Goal: Entertainment & Leisure: Consume media (video, audio)

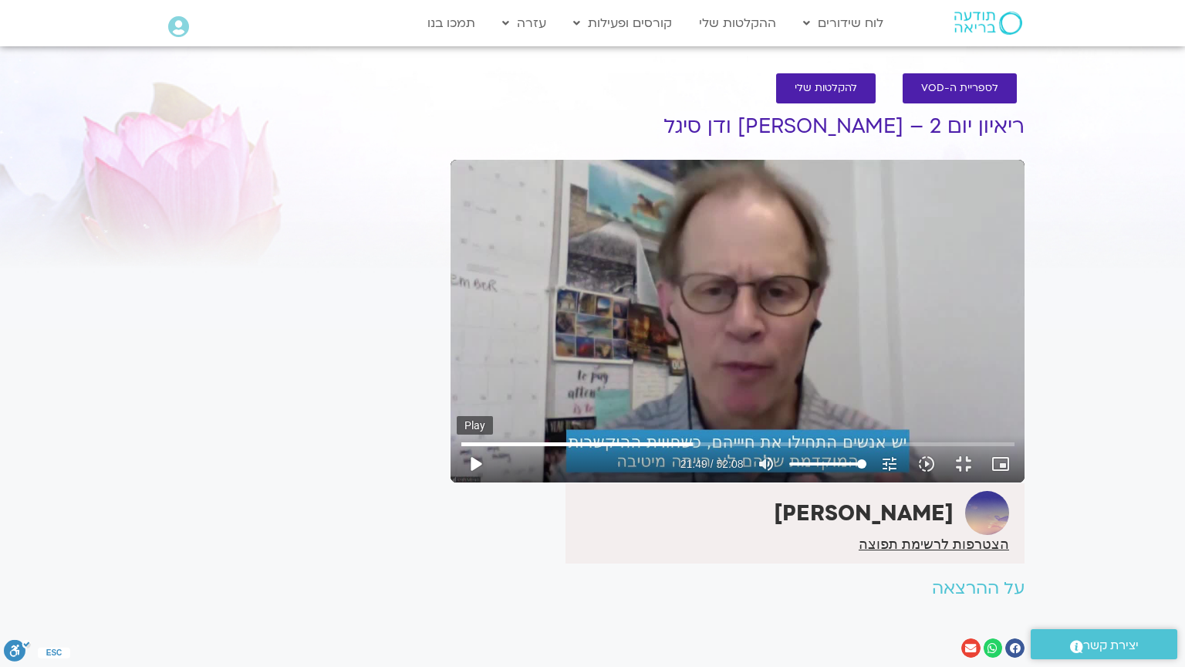
click at [457, 482] on button "play_arrow" at bounding box center [475, 463] width 37 height 37
click at [497, 482] on div "Skip Ad 21:43 pause 22:20 / 52:08 volume_up Mute tune Resolution Auto 720p slow…" at bounding box center [738, 457] width 562 height 50
click at [499, 448] on input "Seek" at bounding box center [737, 443] width 553 height 9
click at [508, 448] on input "Seek" at bounding box center [737, 443] width 553 height 9
click at [501, 448] on input "Seek" at bounding box center [737, 443] width 553 height 9
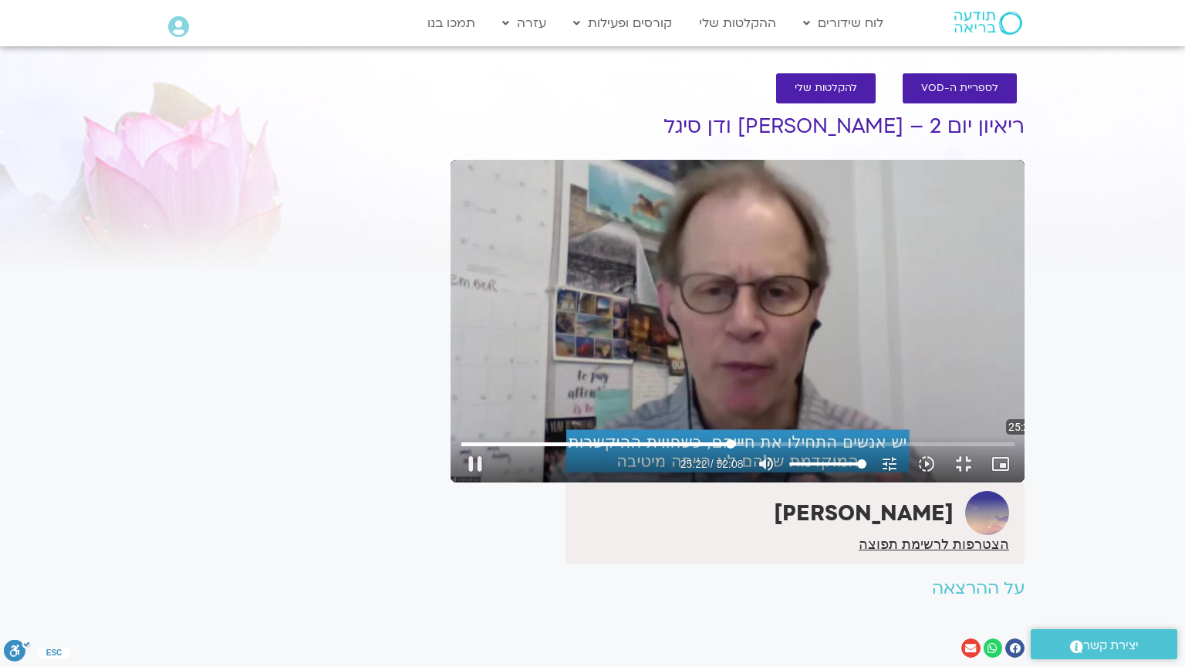
click at [577, 448] on input "Seek" at bounding box center [737, 443] width 553 height 9
click at [557, 448] on input "Seek" at bounding box center [737, 443] width 553 height 9
click at [546, 448] on input "Seek" at bounding box center [737, 443] width 553 height 9
click at [542, 448] on input "Seek" at bounding box center [737, 443] width 553 height 9
click at [537, 448] on input "Seek" at bounding box center [737, 443] width 553 height 9
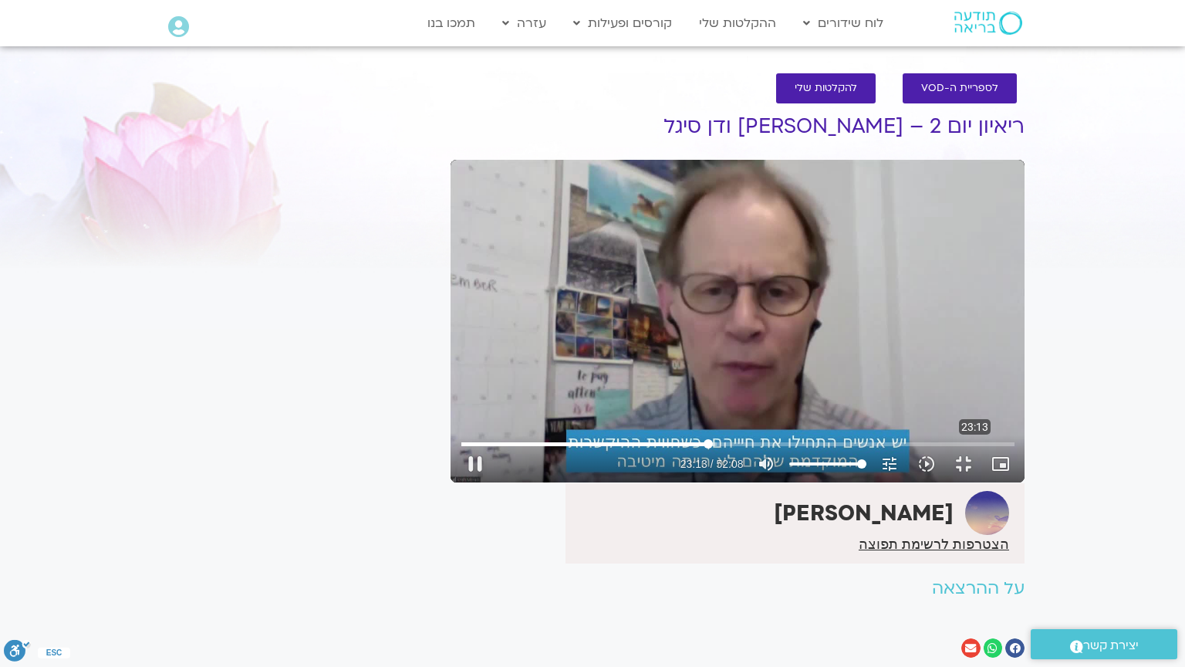
click at [530, 448] on input "Seek" at bounding box center [737, 443] width 553 height 9
click at [514, 448] on input "Seek" at bounding box center [737, 443] width 553 height 9
click at [542, 448] on input "Seek" at bounding box center [737, 443] width 553 height 9
click at [537, 448] on input "Seek" at bounding box center [737, 443] width 553 height 9
click at [531, 448] on input "Seek" at bounding box center [737, 443] width 553 height 9
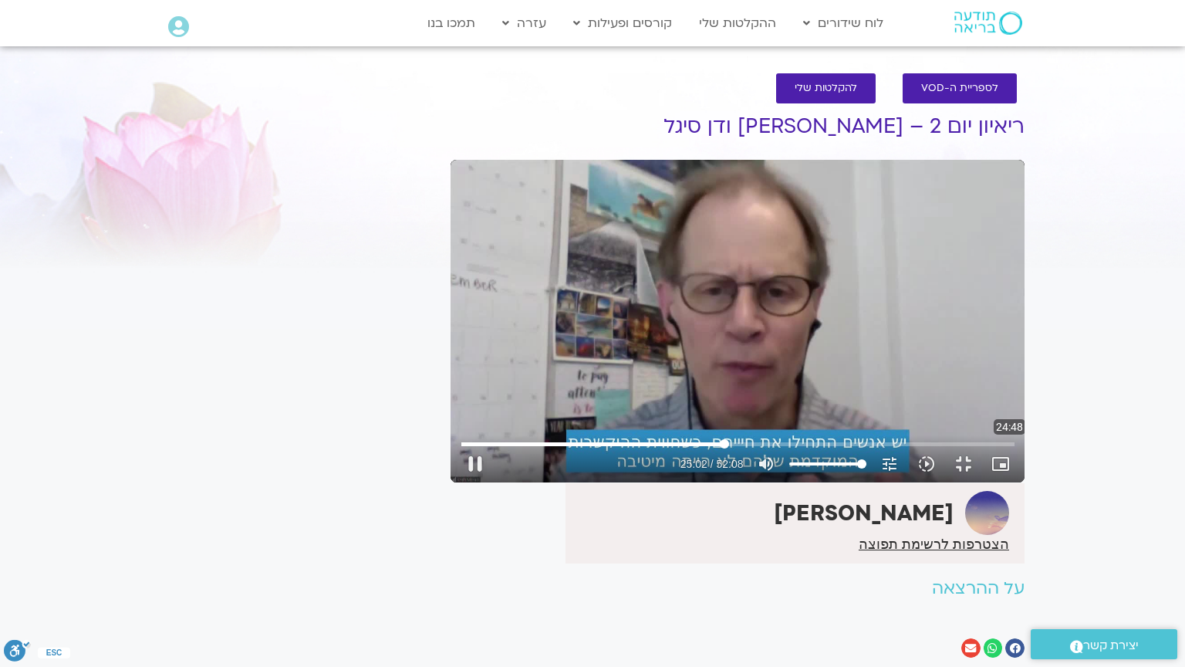
click at [565, 448] on input "Seek" at bounding box center [737, 443] width 553 height 9
click at [557, 448] on input "Seek" at bounding box center [737, 443] width 553 height 9
click at [457, 482] on button "pause" at bounding box center [475, 463] width 37 height 37
click at [457, 482] on button "play_arrow" at bounding box center [475, 463] width 37 height 37
click at [764, 448] on input "Seek" at bounding box center [737, 443] width 553 height 9
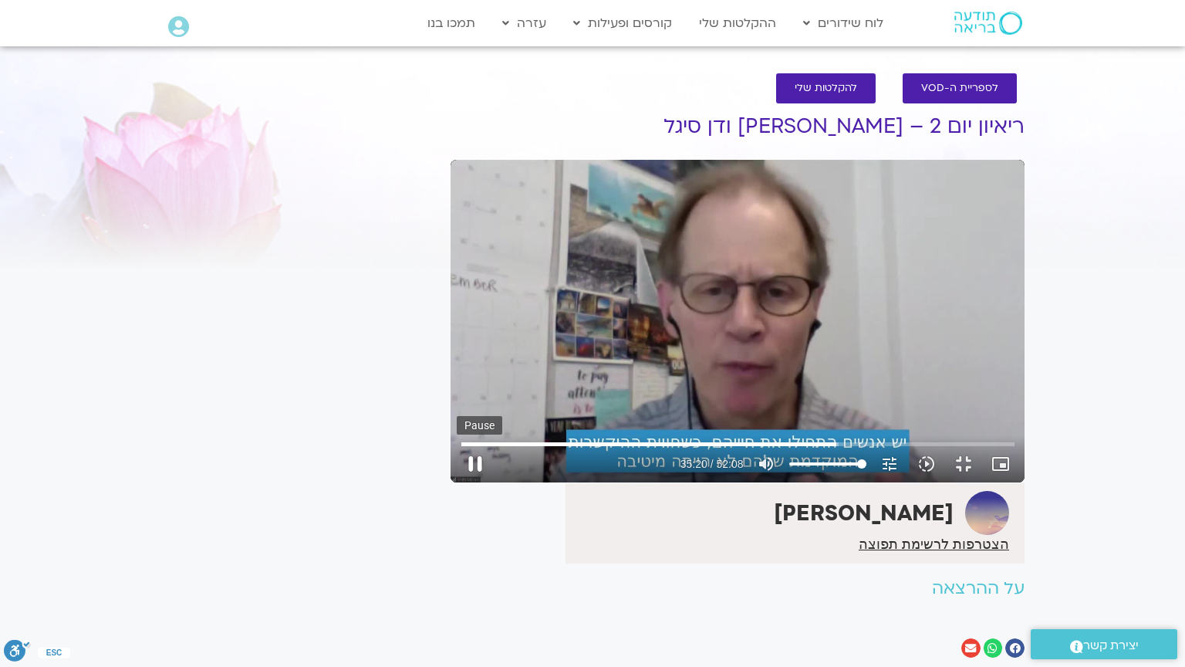
click at [457, 482] on button "pause" at bounding box center [475, 463] width 37 height 37
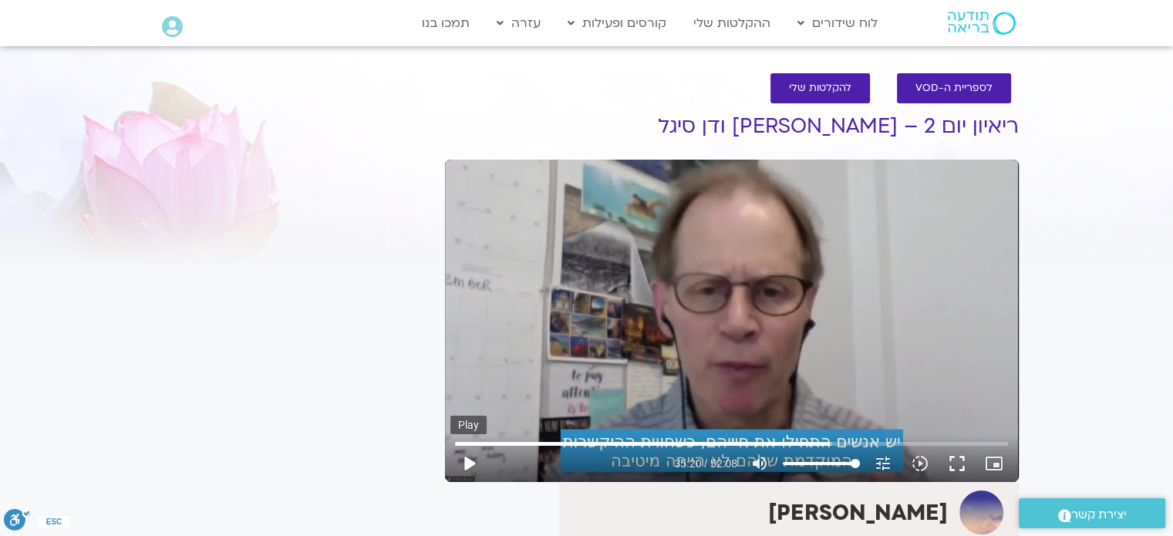
click at [470, 467] on button "play_arrow" at bounding box center [469, 463] width 37 height 37
click at [958, 457] on button "fullscreen" at bounding box center [957, 463] width 37 height 37
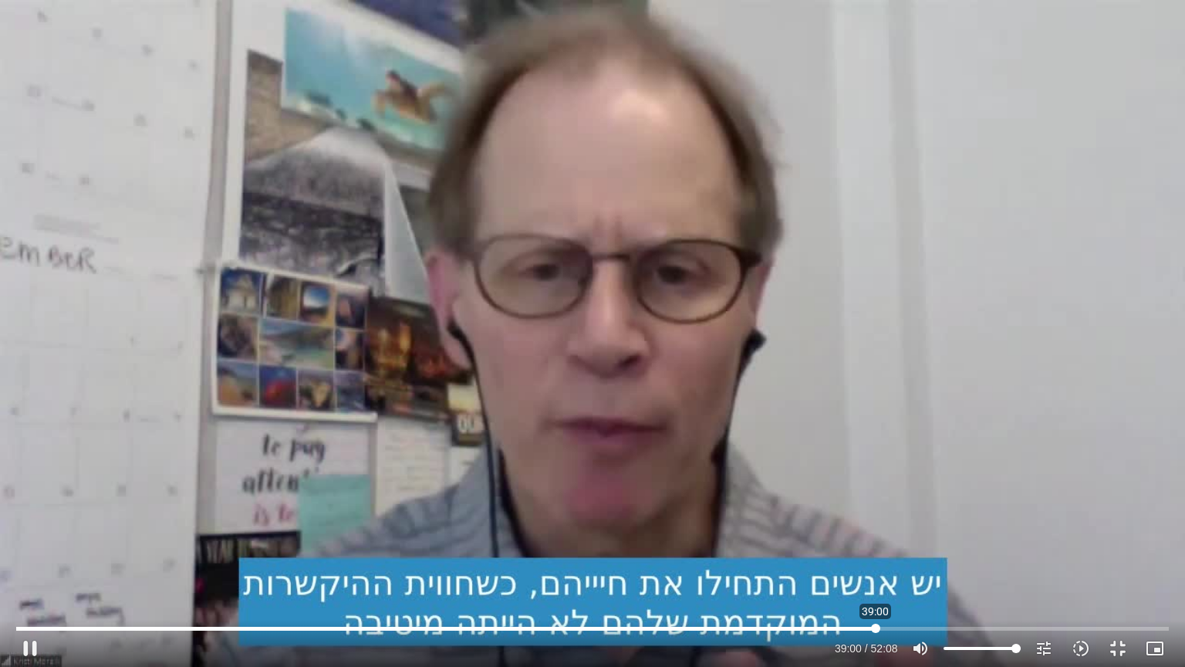
click at [876, 625] on input "Seek" at bounding box center [592, 627] width 1152 height 9
click at [905, 623] on input "Seek" at bounding box center [592, 627] width 1152 height 9
click at [1027, 626] on input "Seek" at bounding box center [592, 627] width 1152 height 9
click at [1082, 626] on input "Seek" at bounding box center [592, 627] width 1152 height 9
click at [1140, 626] on input "Seek" at bounding box center [592, 627] width 1152 height 9
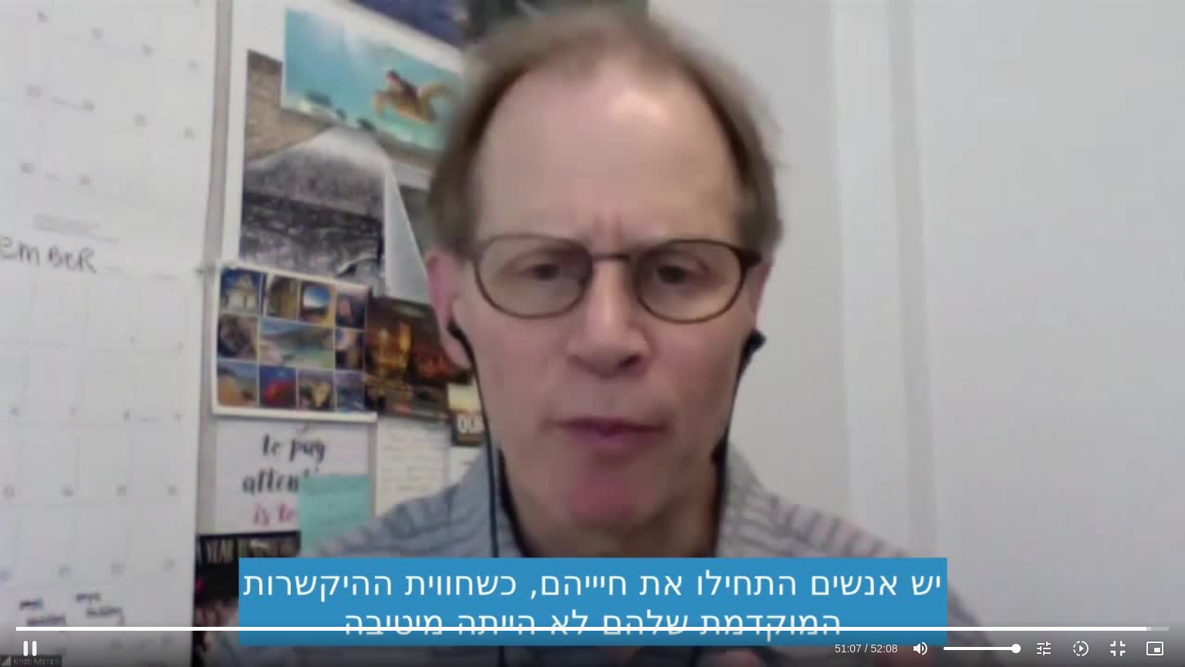
click at [1160, 622] on div "Skip Ad 51:57 pause 51:07 / 52:08 volume_up Mute tune Resolution Auto 720p slow…" at bounding box center [592, 641] width 1161 height 50
click at [1156, 627] on input "Seek" at bounding box center [592, 627] width 1152 height 9
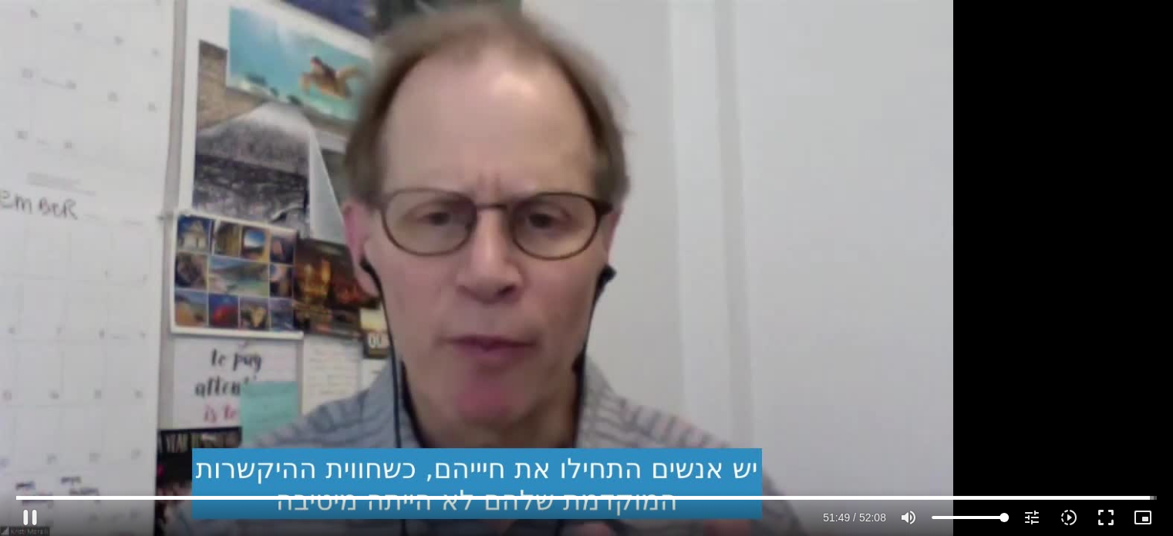
scroll to position [154, 0]
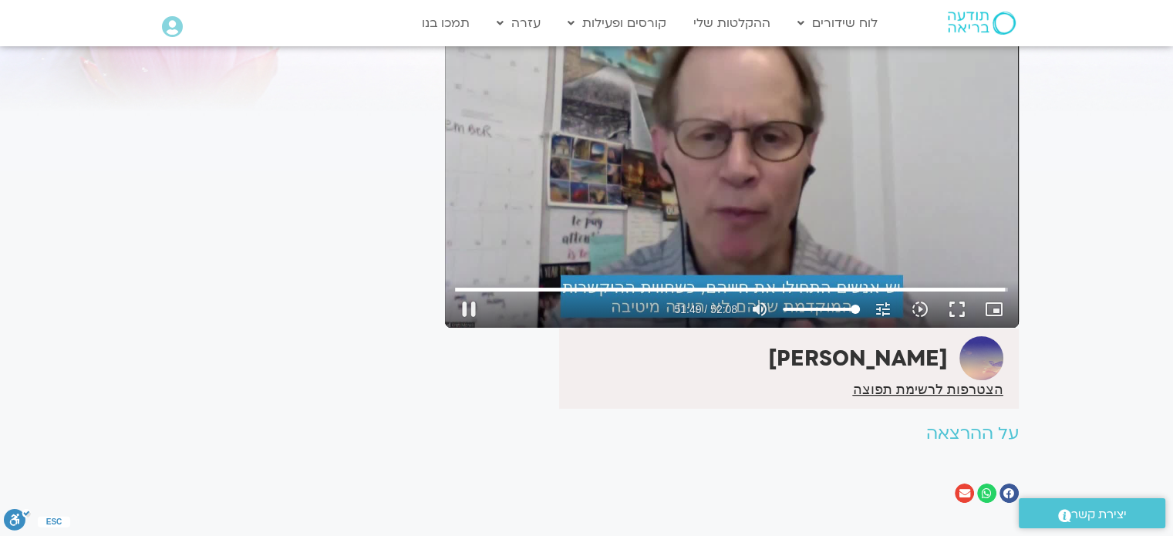
type input "3110.172208"
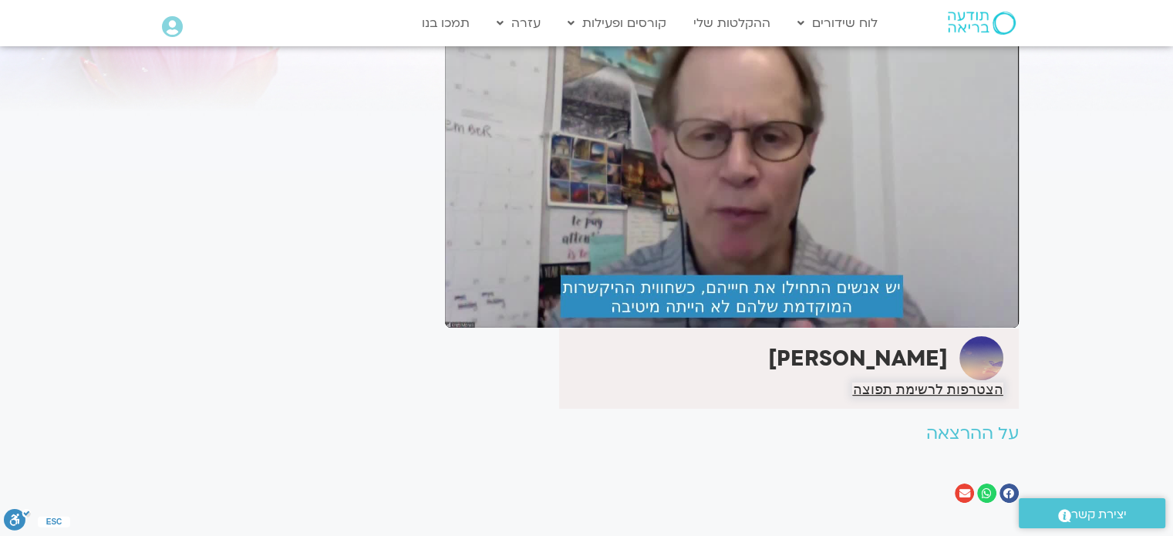
click at [917, 391] on span "הצטרפות לרשימת תפוצה" at bounding box center [927, 390] width 150 height 14
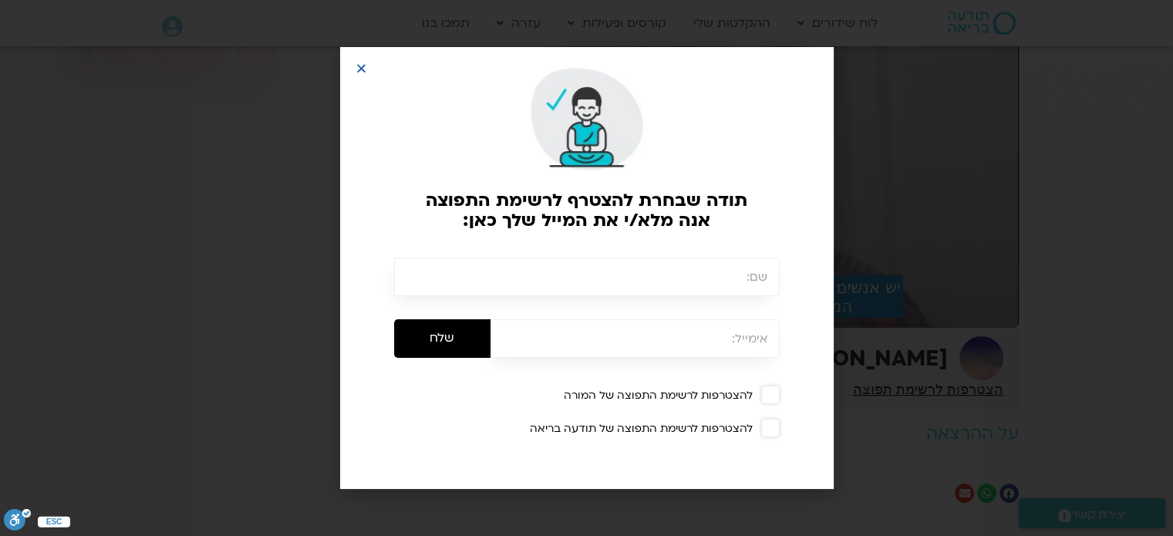
click at [685, 280] on input "text" at bounding box center [587, 277] width 386 height 39
type input "ענבל"
click at [675, 349] on input "email" at bounding box center [635, 338] width 289 height 39
type input "[EMAIL_ADDRESS][DOMAIN_NAME]"
click at [771, 391] on span at bounding box center [770, 395] width 19 height 19
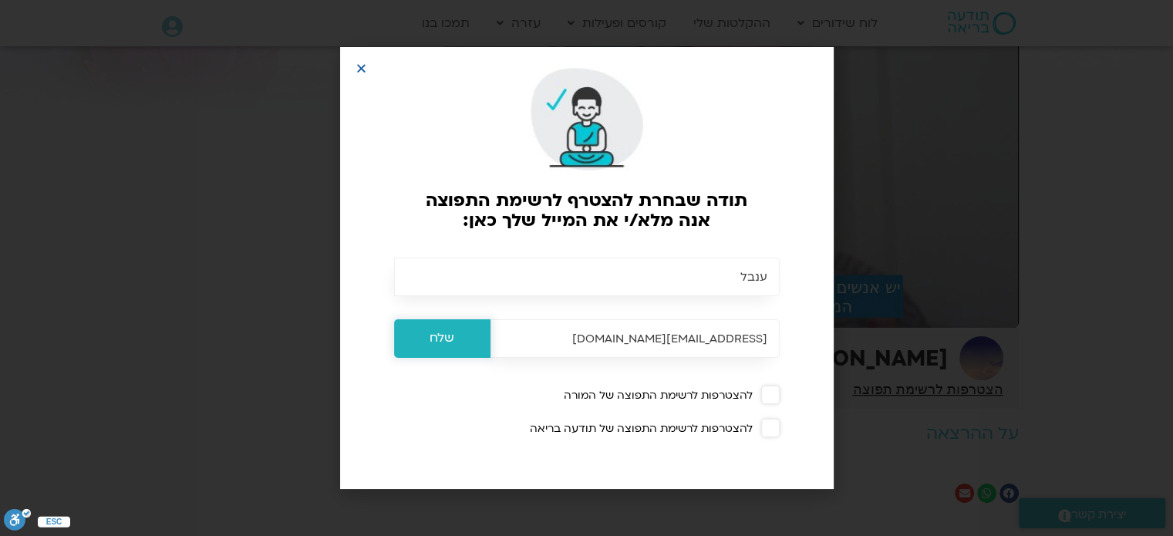
click at [438, 347] on input "שלח" at bounding box center [442, 338] width 96 height 39
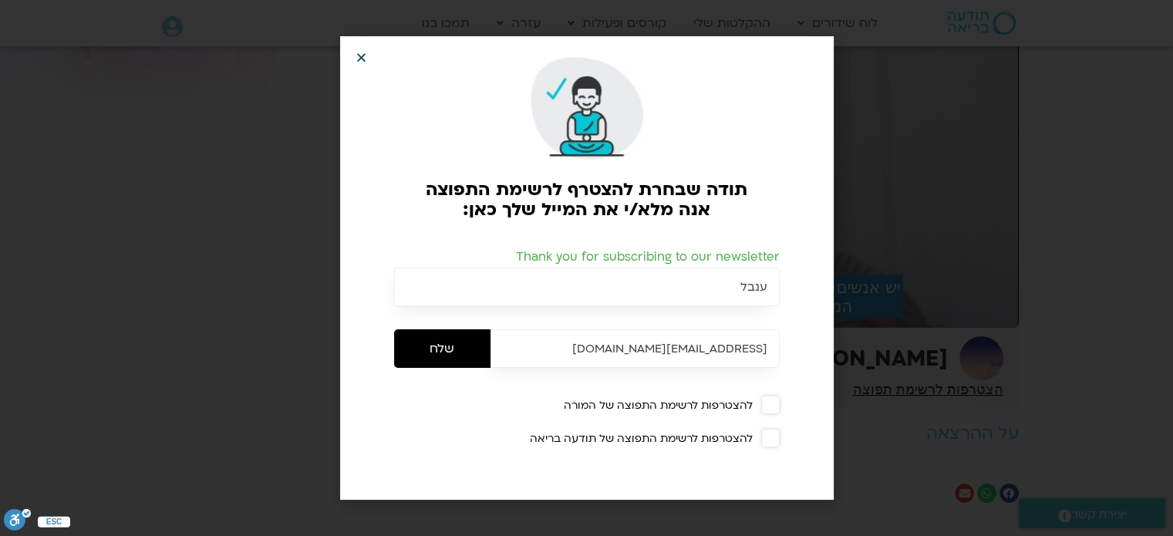
click at [360, 55] on icon "Close" at bounding box center [362, 58] width 12 height 12
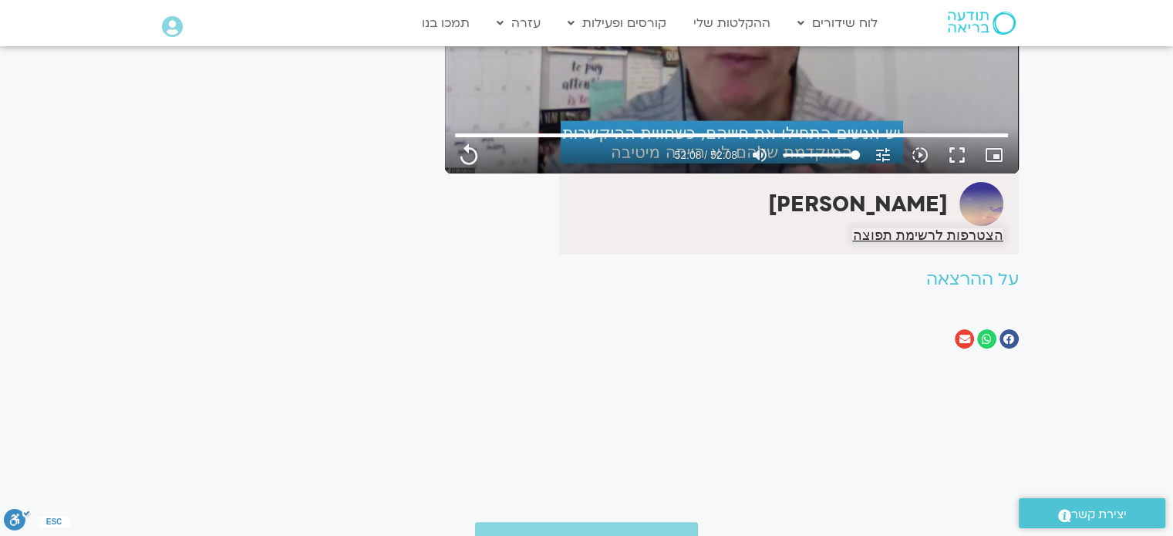
scroll to position [0, 0]
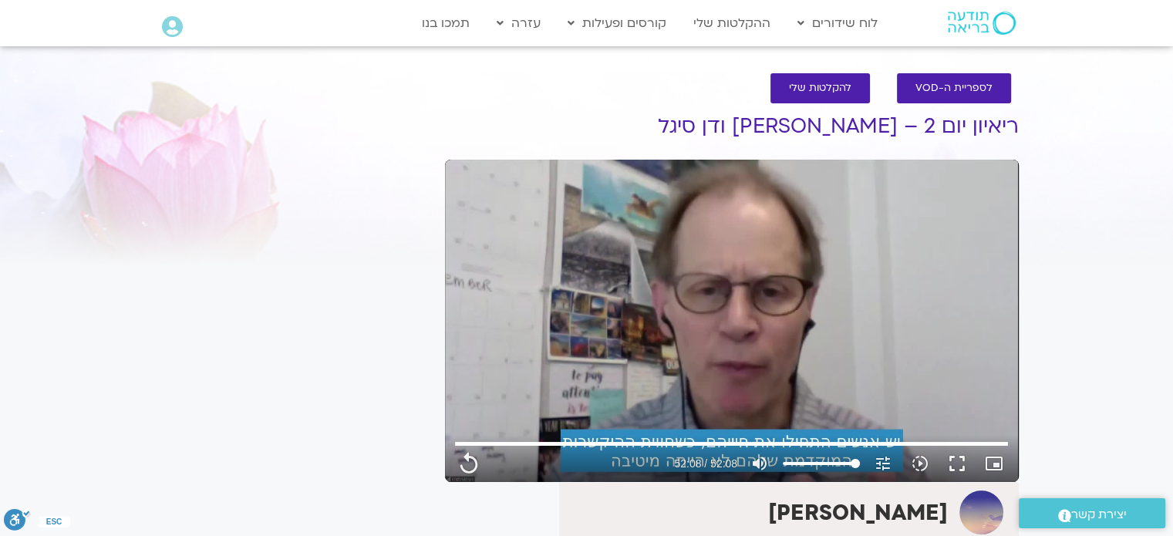
type input "3128.933333"
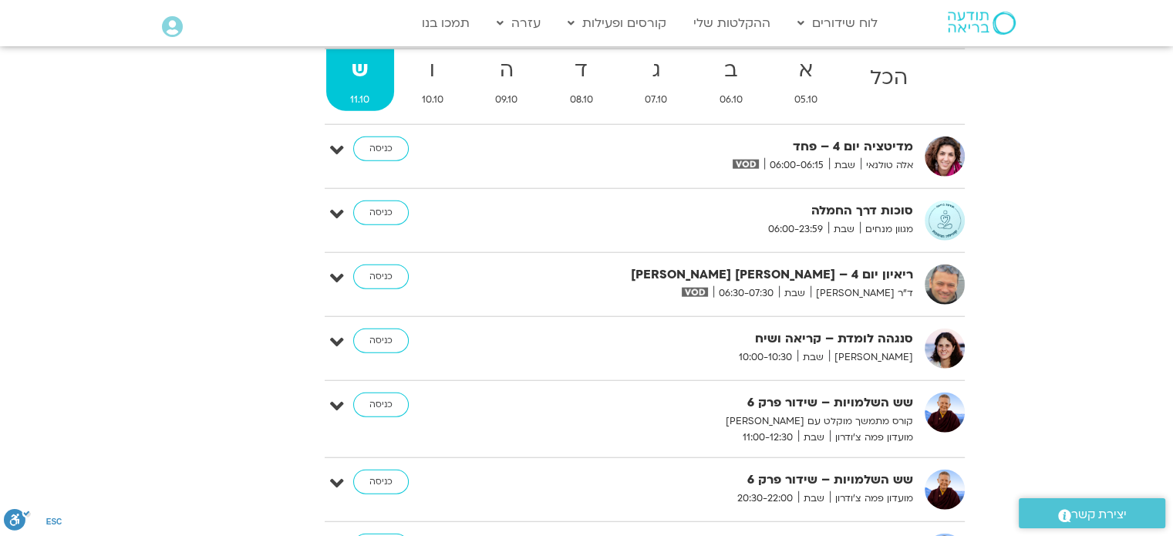
scroll to position [3627, 0]
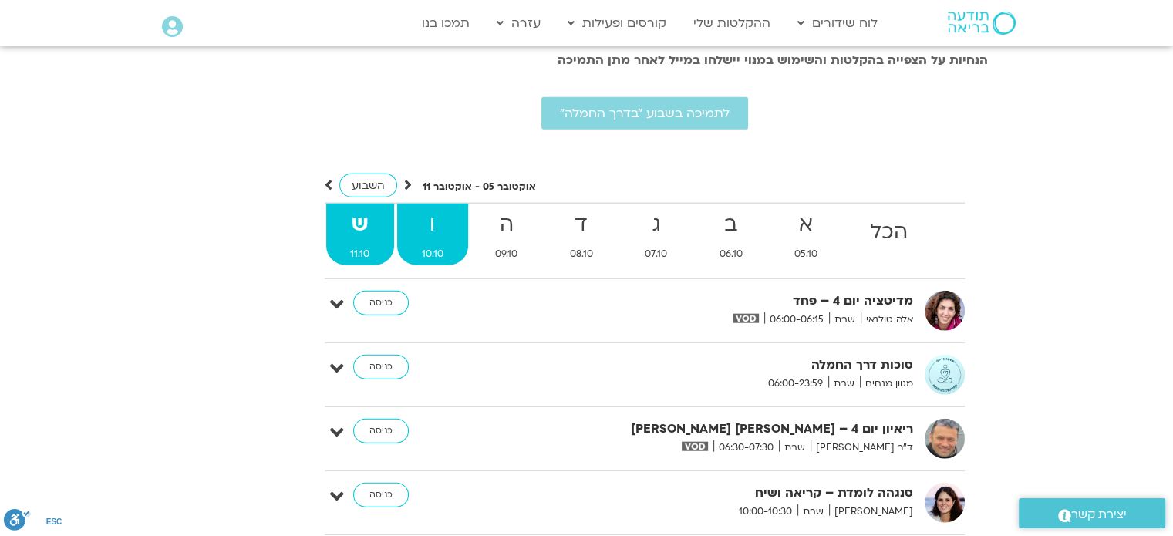
click at [430, 211] on strong "ו" at bounding box center [432, 225] width 71 height 35
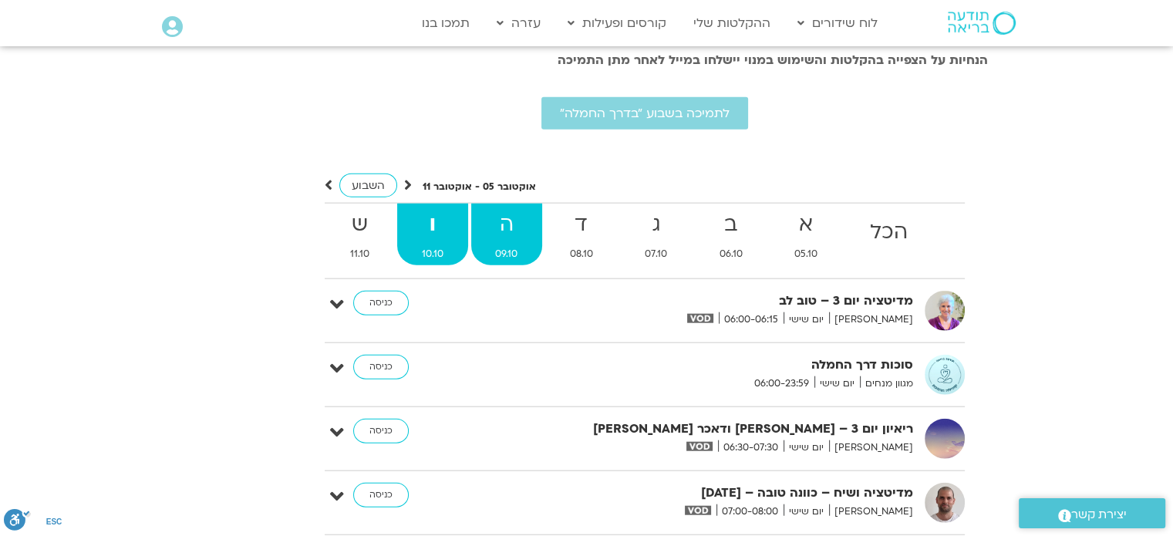
click at [515, 218] on link "ה 09.10" at bounding box center [507, 235] width 72 height 62
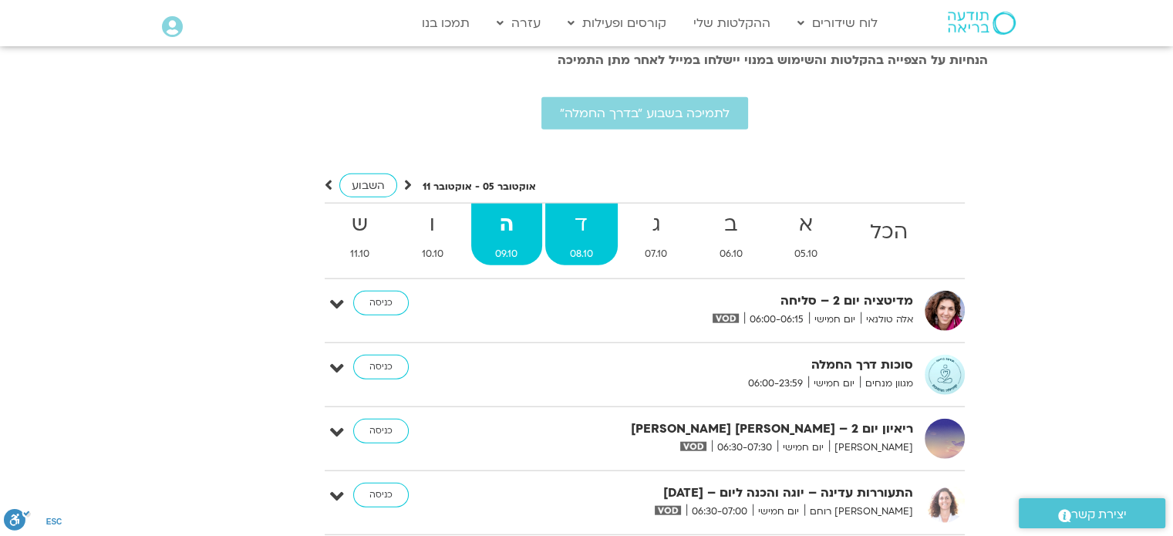
click at [573, 209] on strong "ד" at bounding box center [581, 225] width 73 height 35
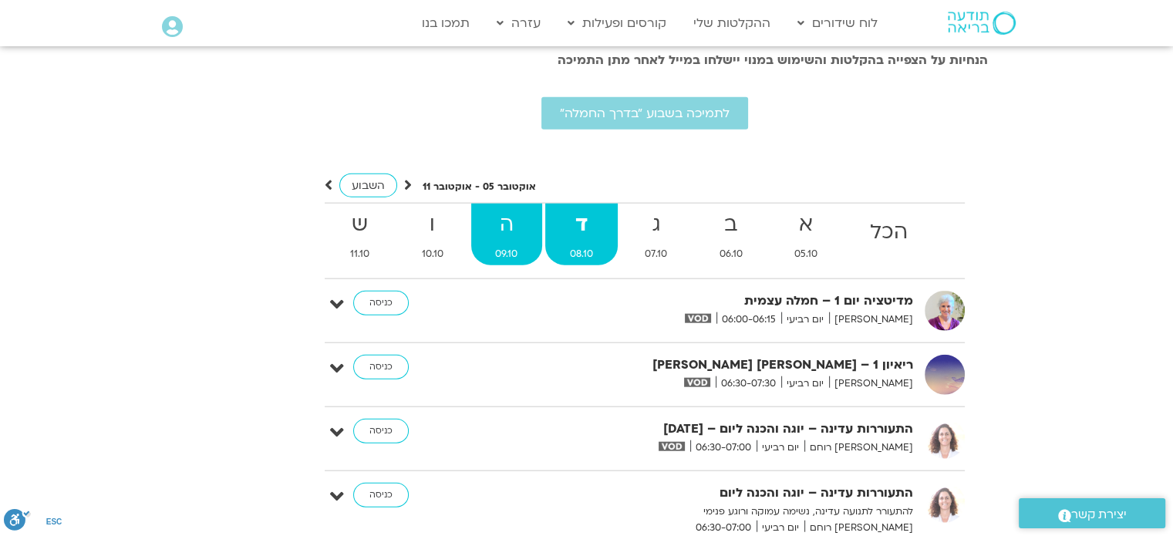
click at [473, 211] on strong "ה" at bounding box center [507, 225] width 72 height 35
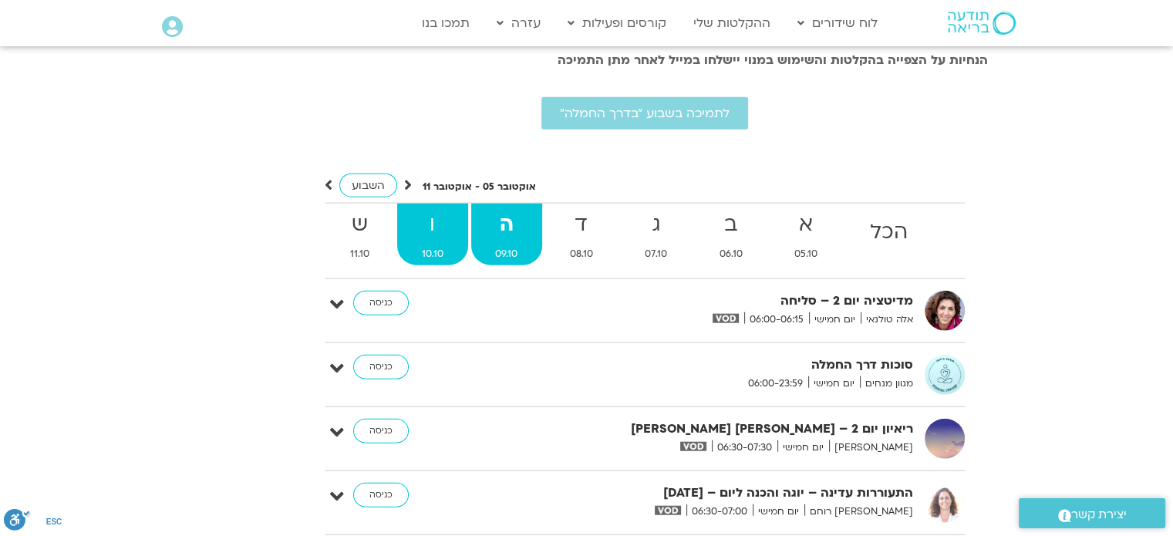
click at [428, 210] on strong "ו" at bounding box center [432, 225] width 71 height 35
